Goal: Task Accomplishment & Management: Use online tool/utility

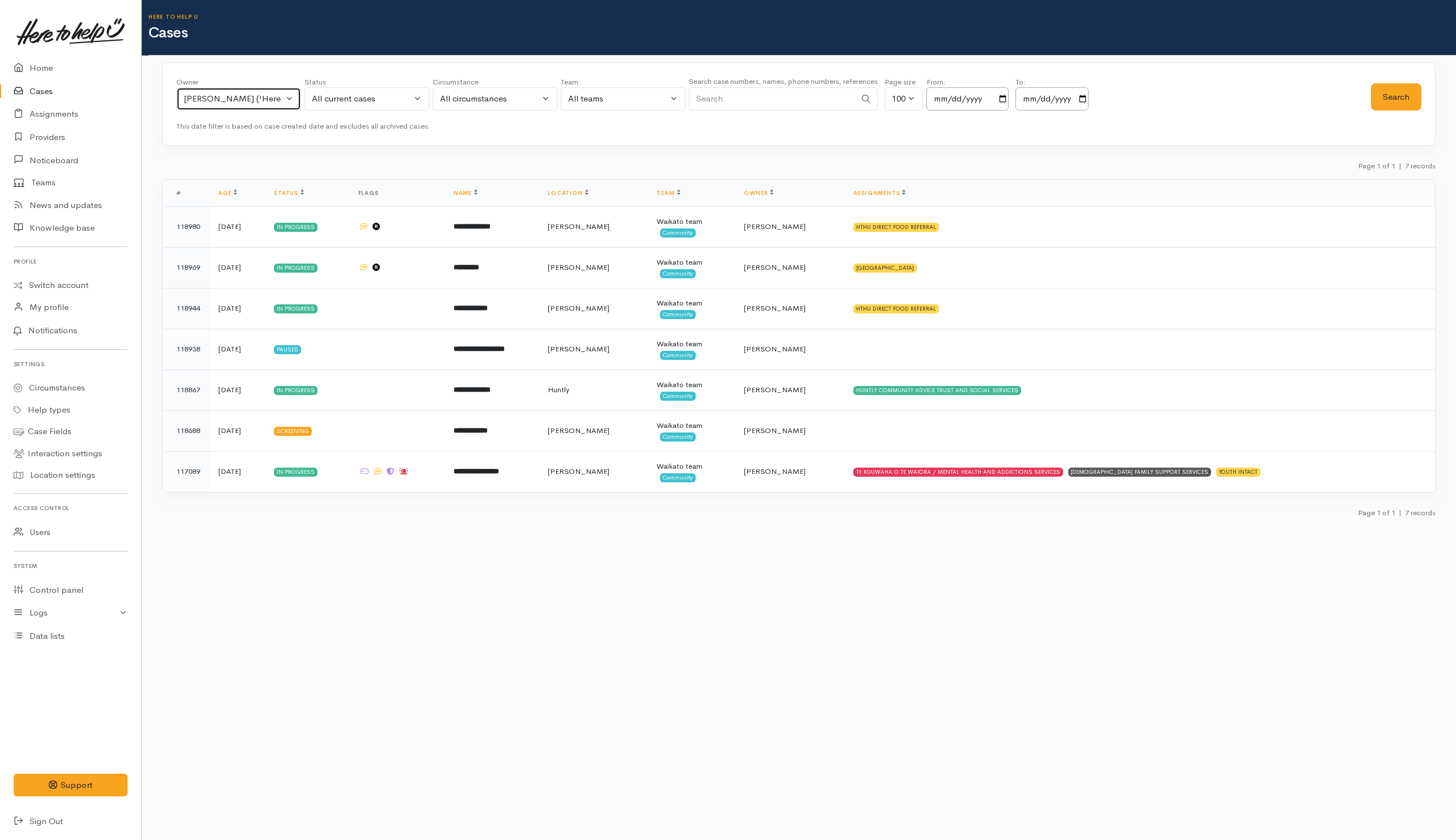
click at [212, 96] on div "Helena Kaufononga ('Here to help u')" at bounding box center [234, 99] width 100 height 13
type input "kata"
click at [229, 174] on span "[PERSON_NAME] ('Here to help u')" at bounding box center [265, 173] width 139 height 13
select select "1252"
click at [1404, 97] on button "Search" at bounding box center [1396, 97] width 51 height 28
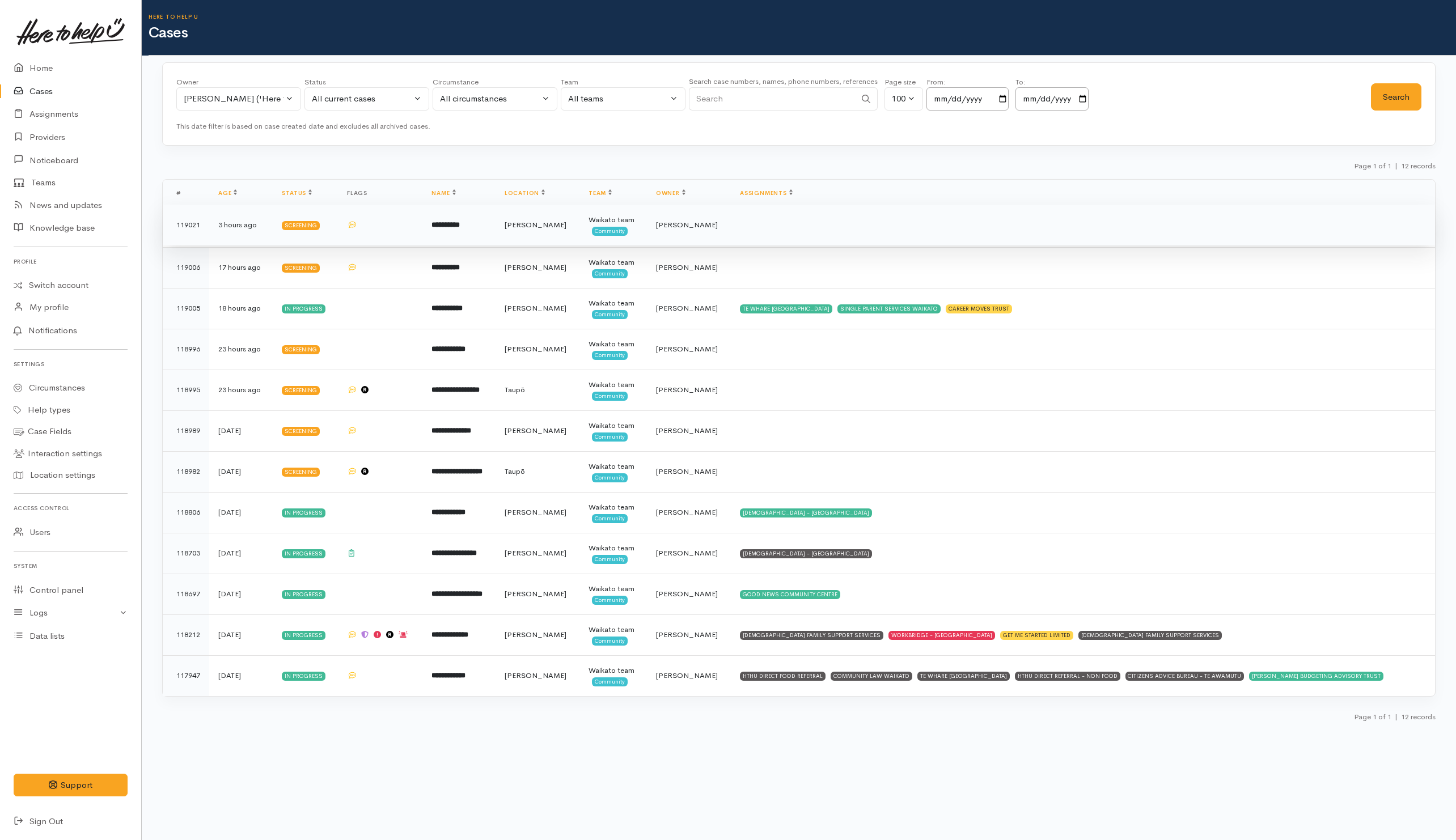
click at [810, 232] on td at bounding box center [1082, 225] width 704 height 40
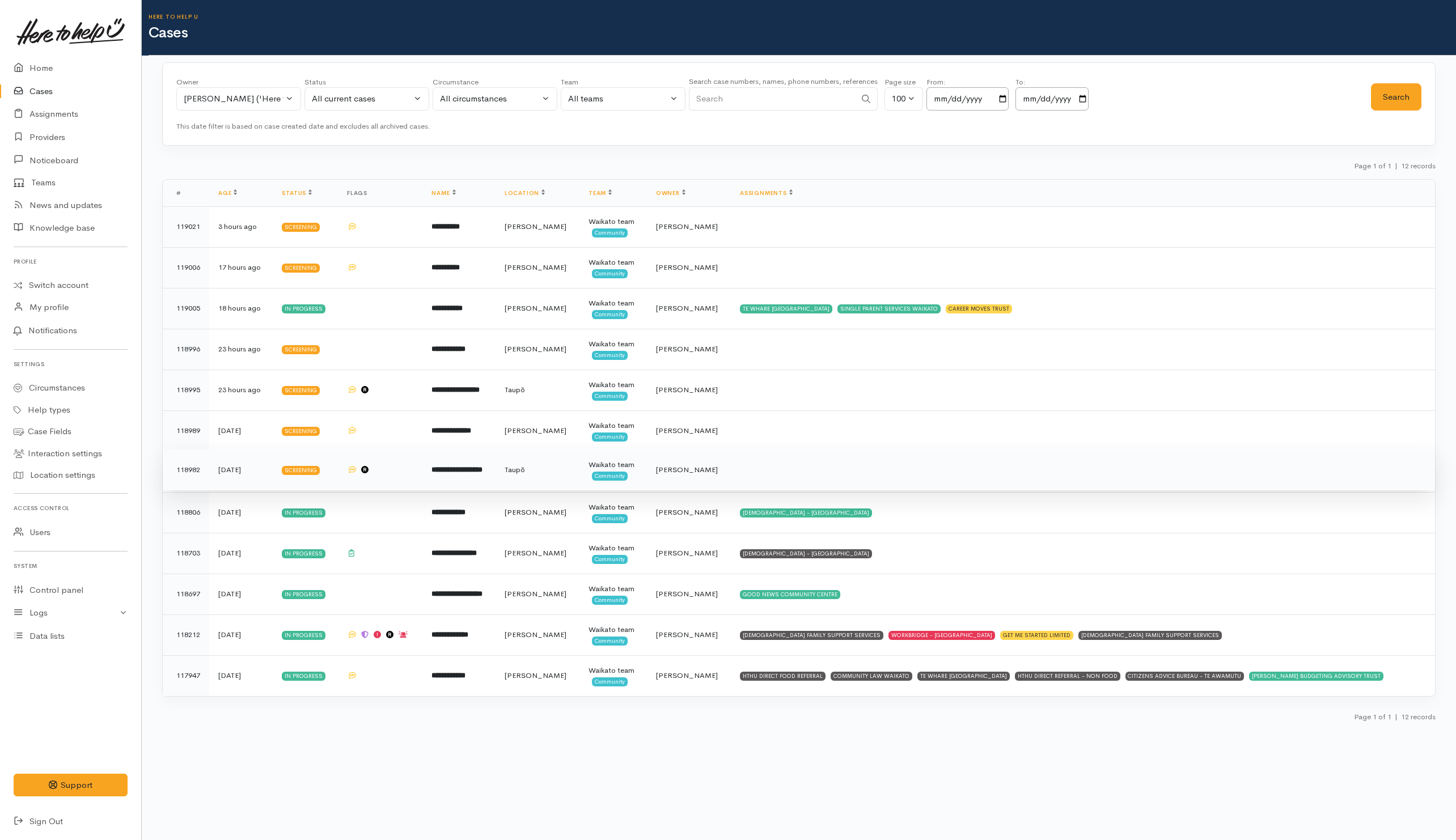
click at [332, 485] on td "Screening" at bounding box center [305, 470] width 65 height 40
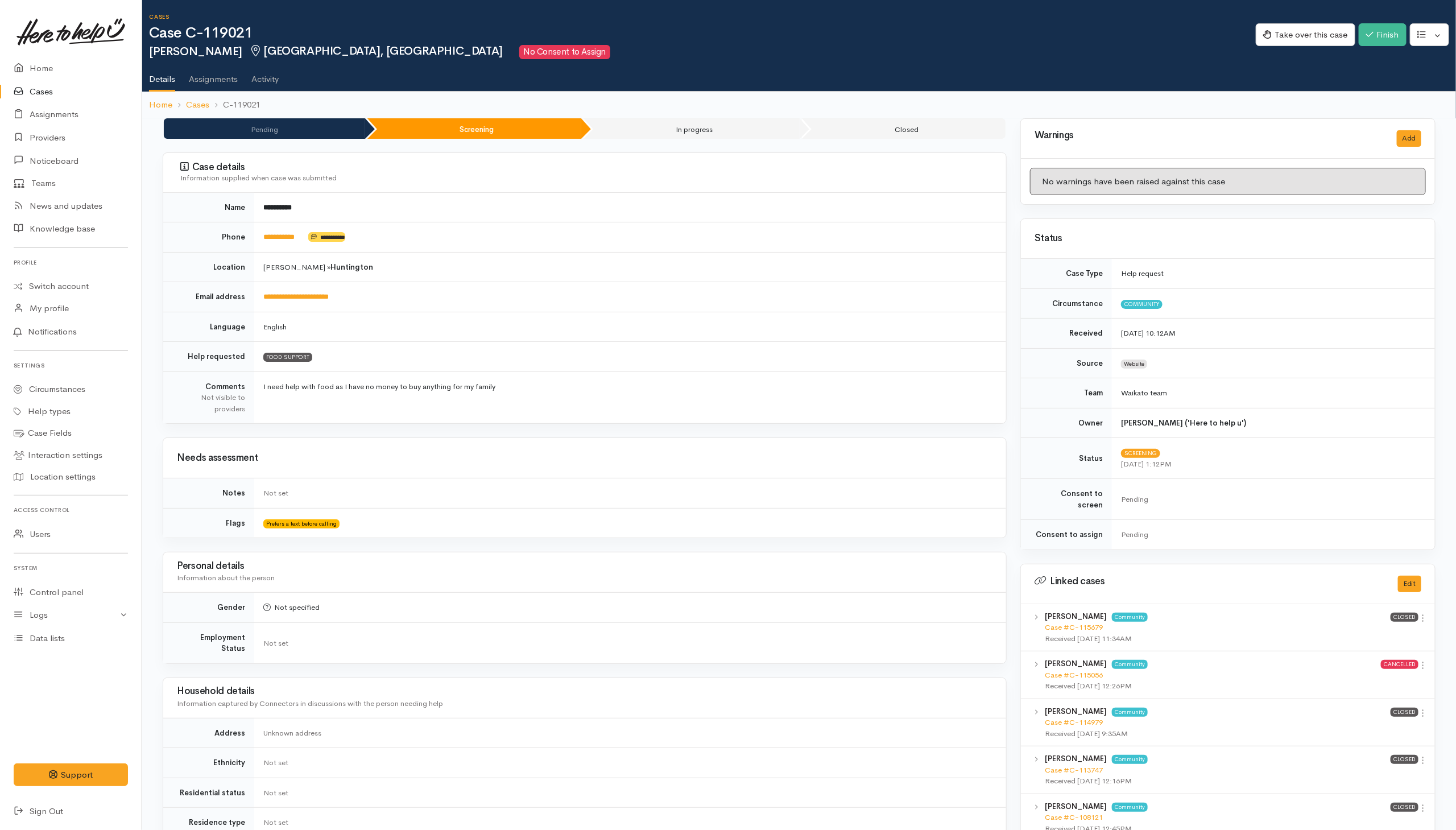
click at [273, 82] on link "Activity" at bounding box center [265, 75] width 27 height 32
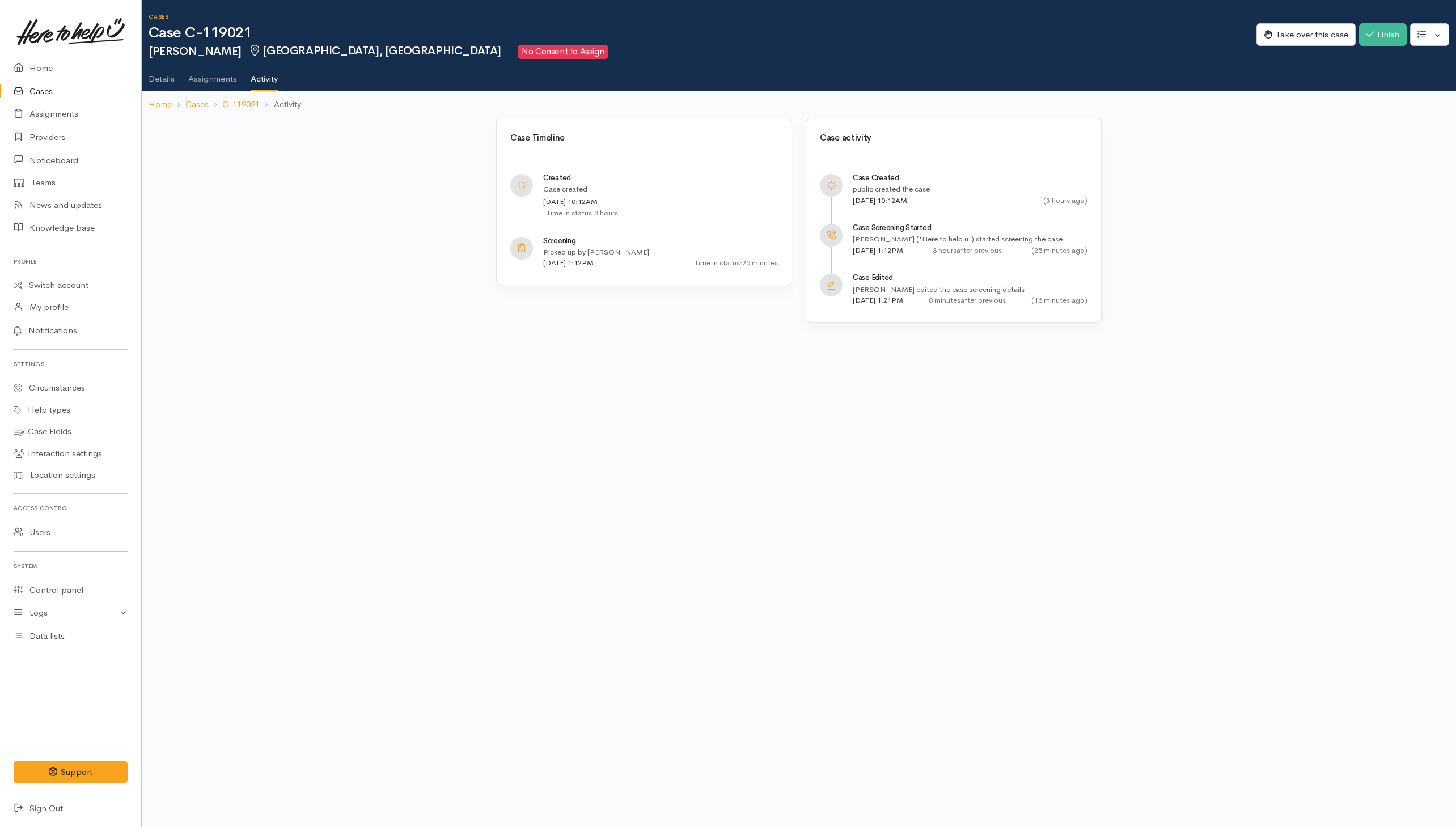
click at [594, 296] on div "Case Timeline Created Case created 15 Oct 2025 10:12AM 3 hours 15 Oct 2025 1:12…" at bounding box center [644, 227] width 310 height 219
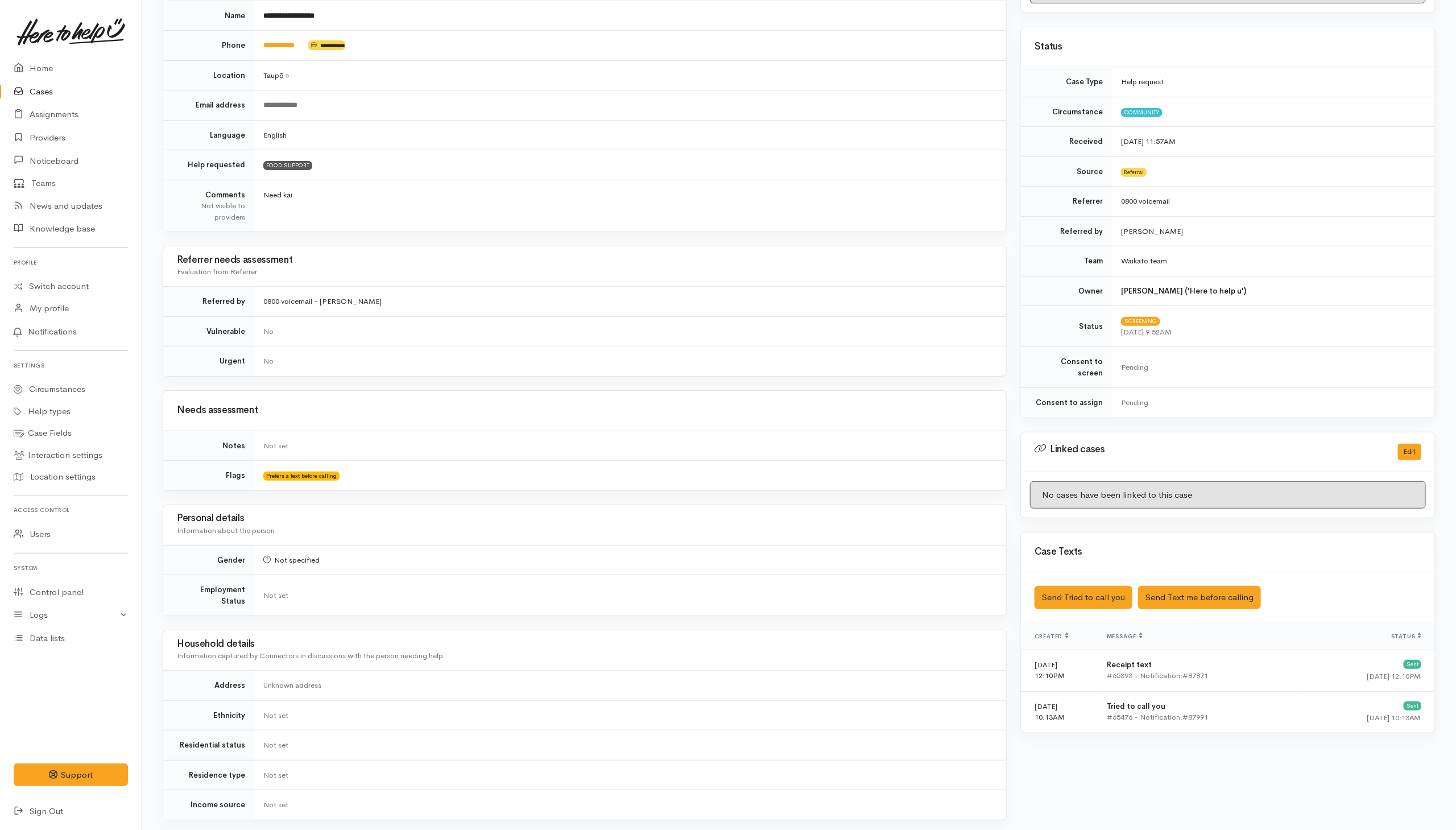
scroll to position [92, 0]
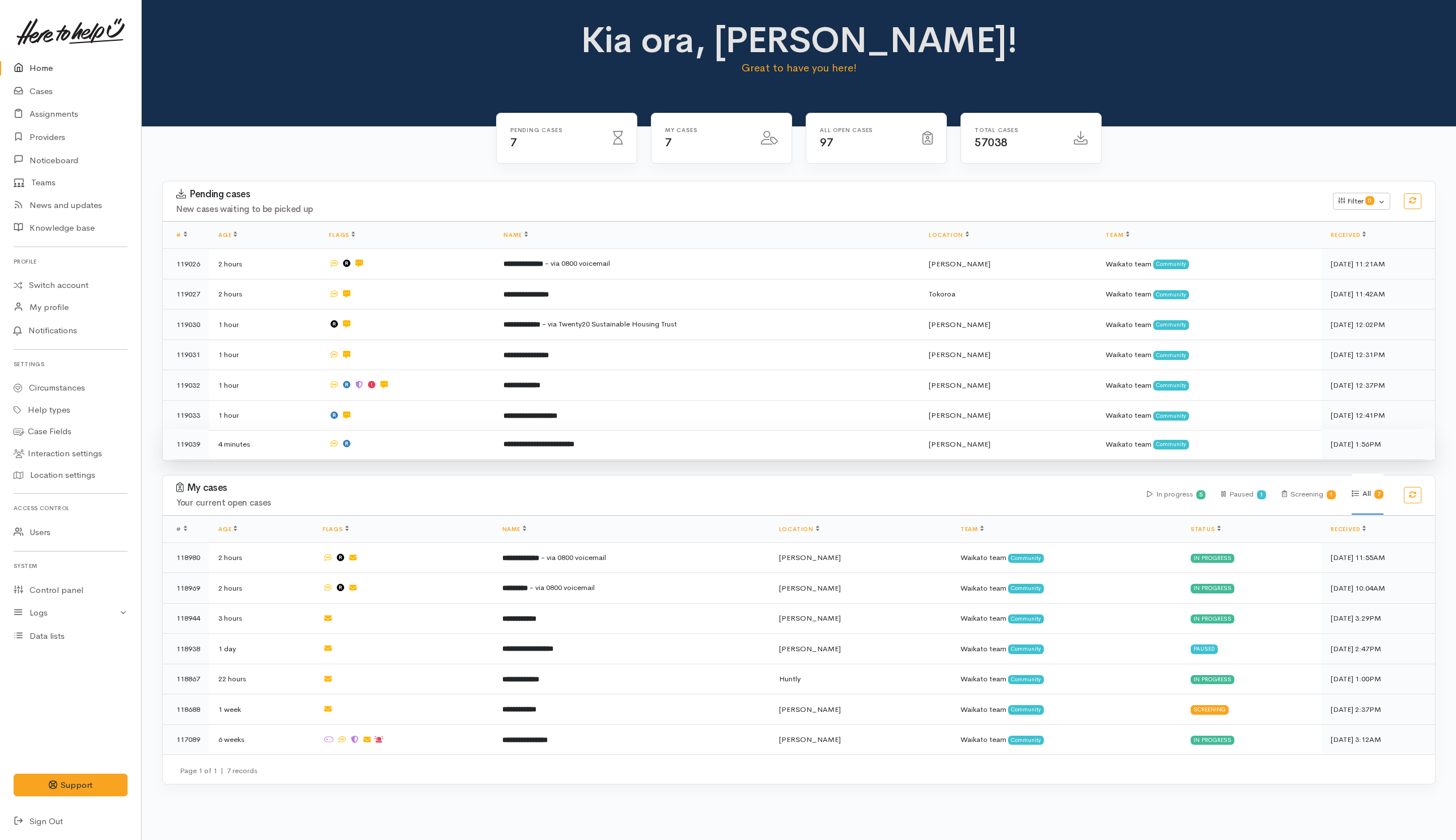
click at [466, 452] on td at bounding box center [407, 444] width 175 height 30
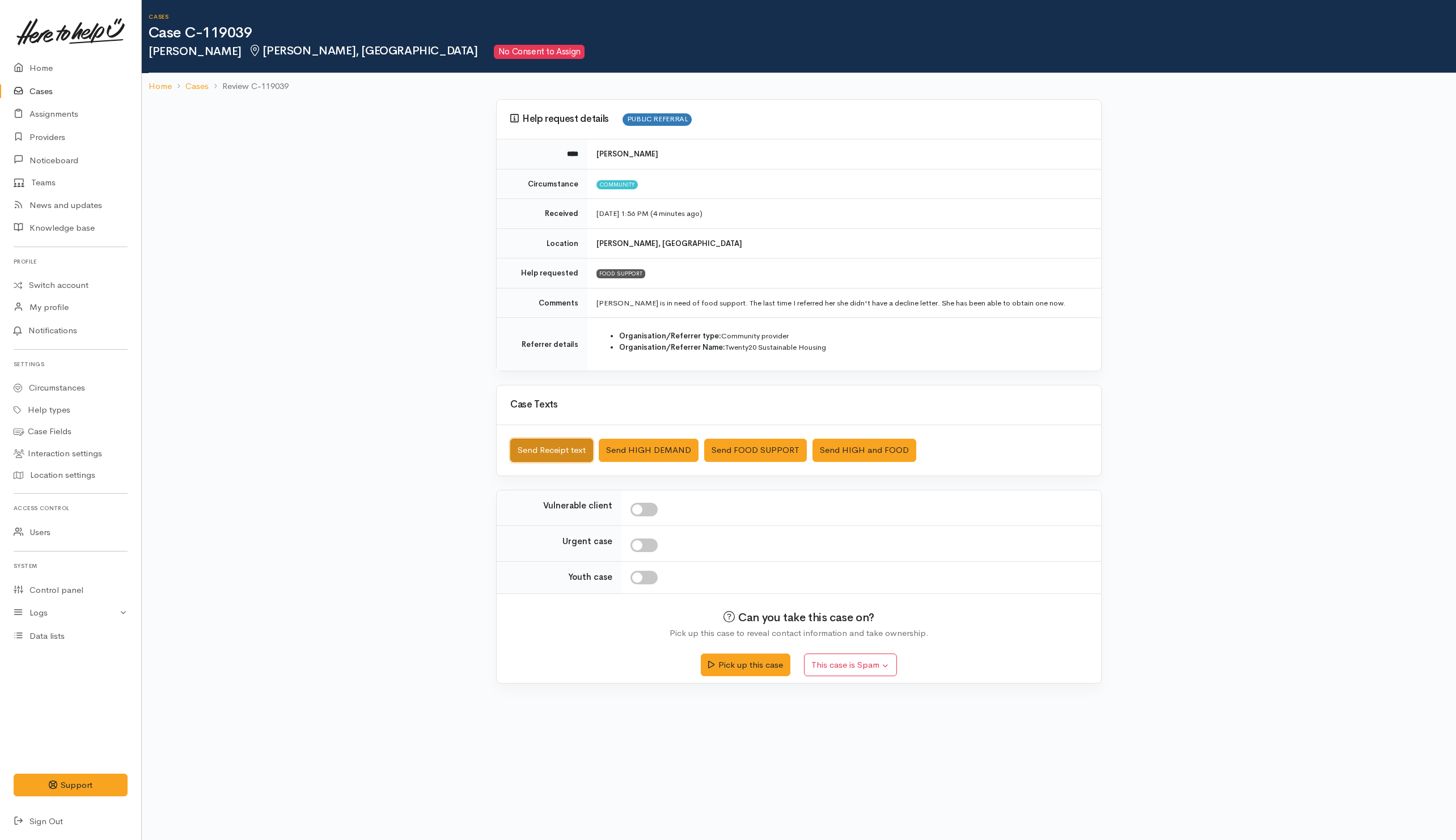
click at [535, 457] on button "Send Receipt text" at bounding box center [552, 450] width 83 height 24
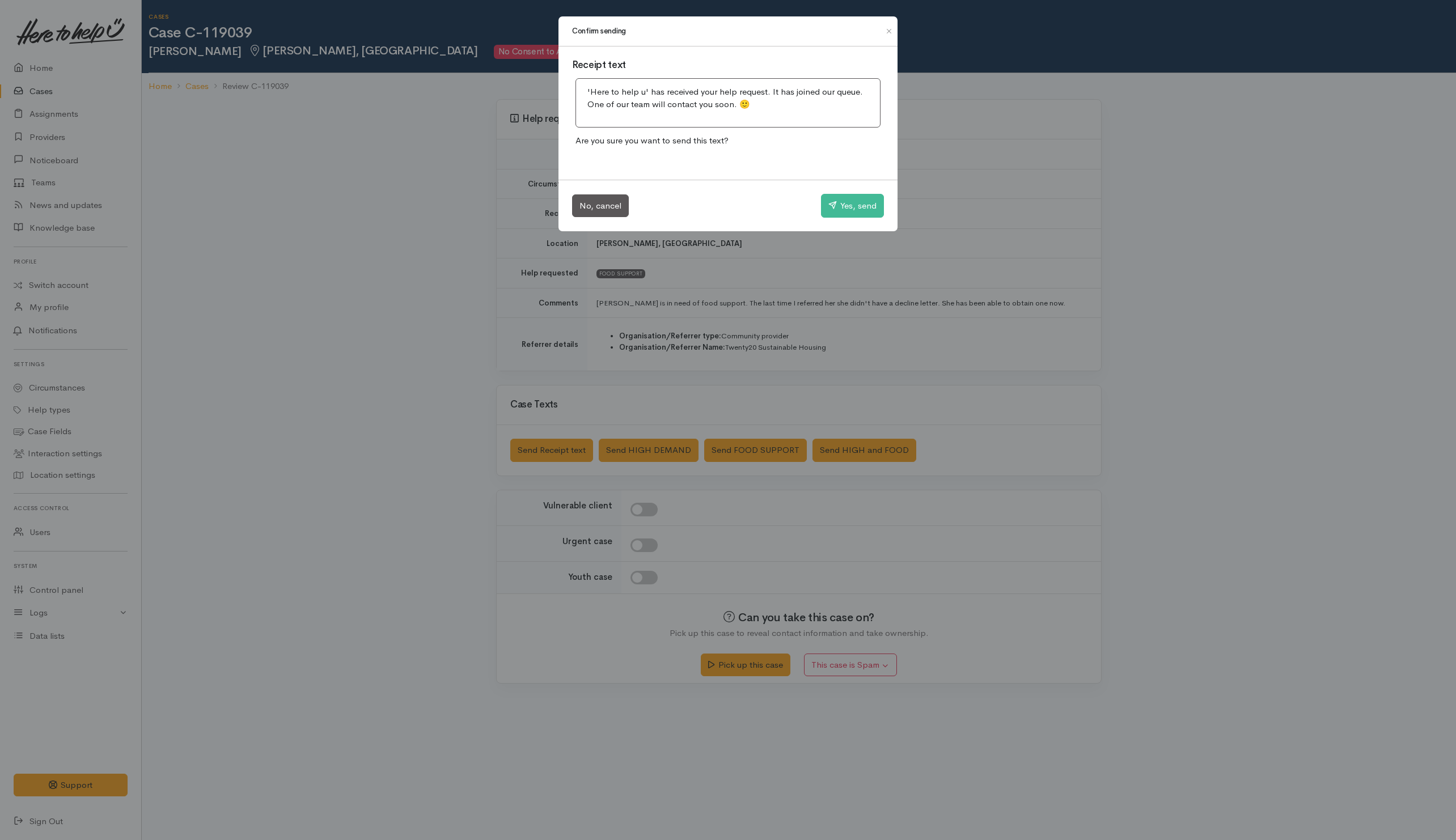
click at [785, 289] on div "Confirm sending Receipt text 'Here to help u' has received your help request. I…" at bounding box center [728, 420] width 1456 height 840
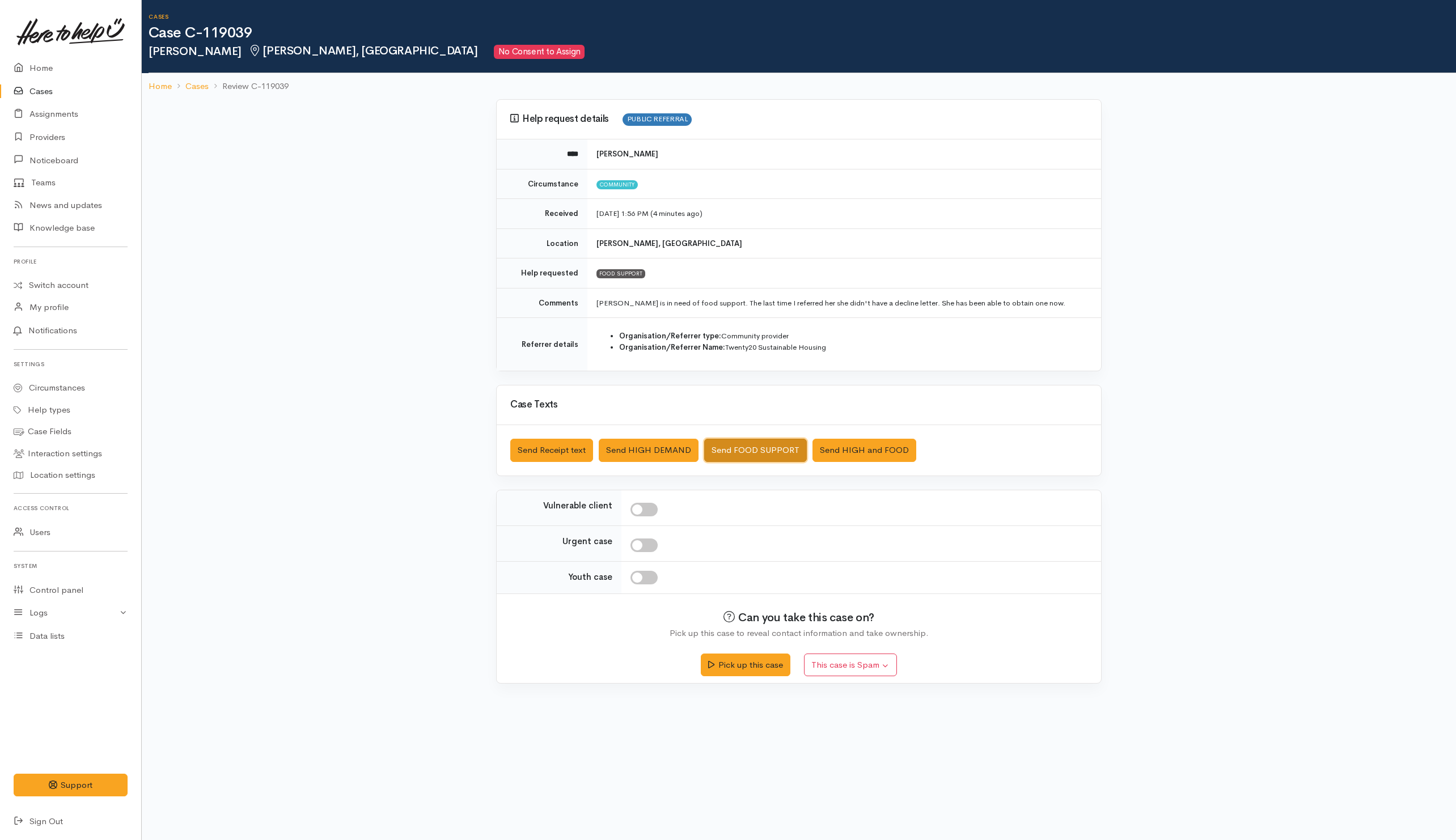
click at [779, 451] on button "Send FOOD SUPPORT" at bounding box center [756, 450] width 103 height 24
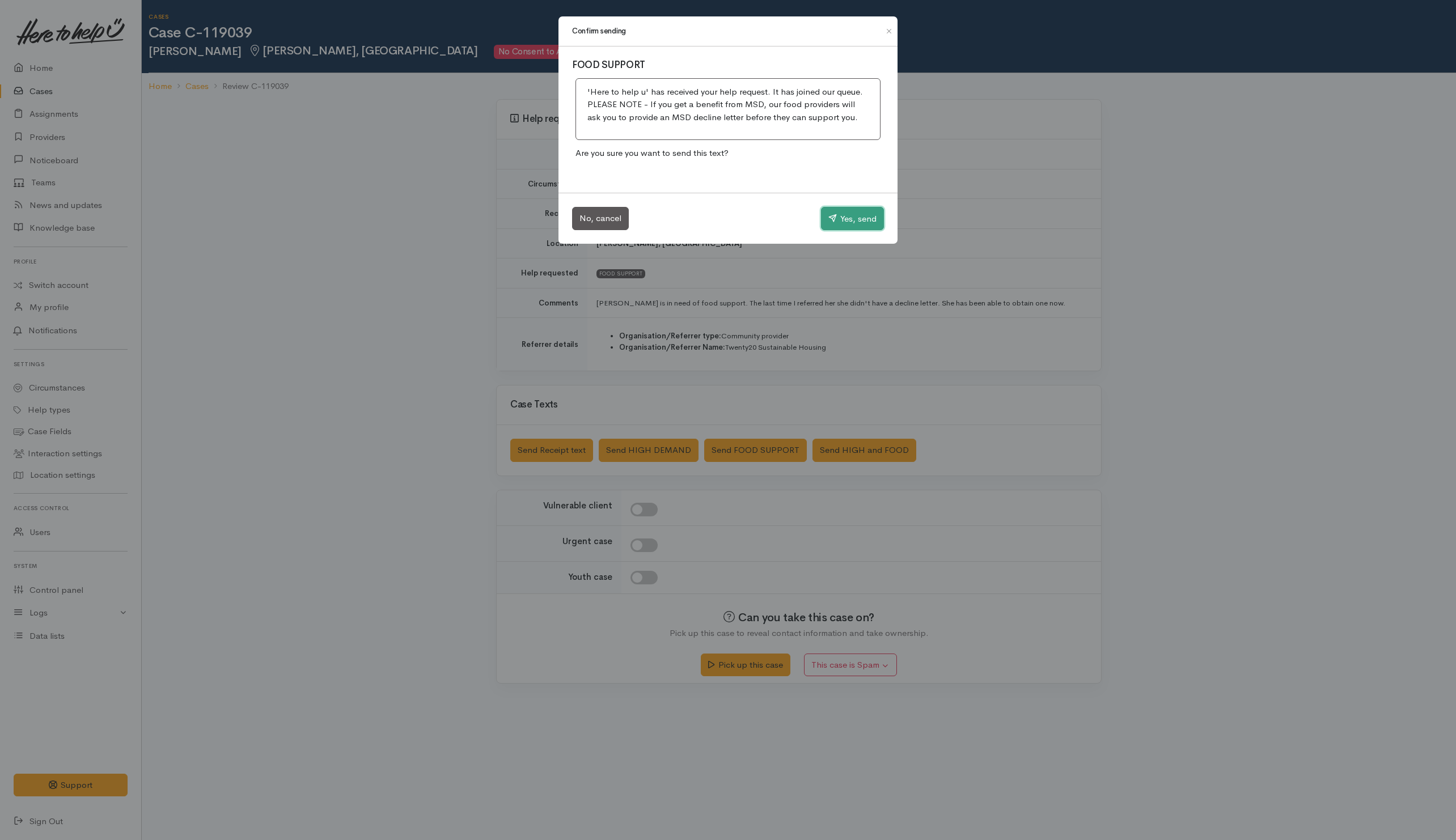
click at [839, 221] on button "Yes, send" at bounding box center [852, 218] width 63 height 24
click at [801, 313] on div "Confirm sending FOOD SUPPORT 'Here to help u' has received your help request. I…" at bounding box center [728, 420] width 1456 height 840
